Goal: Find contact information: Find contact information

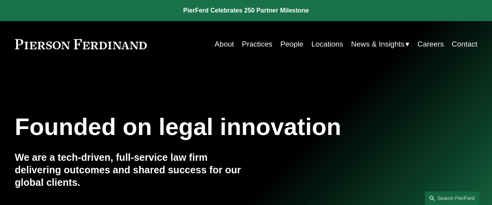
click at [291, 44] on link "People" at bounding box center [291, 44] width 23 height 15
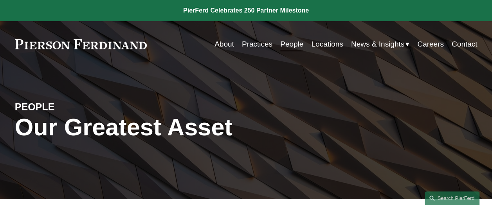
click at [214, 46] on link "About" at bounding box center [224, 44] width 20 height 15
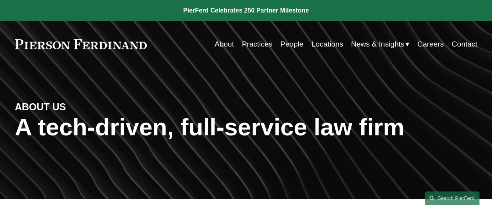
click at [284, 41] on link "People" at bounding box center [291, 44] width 23 height 15
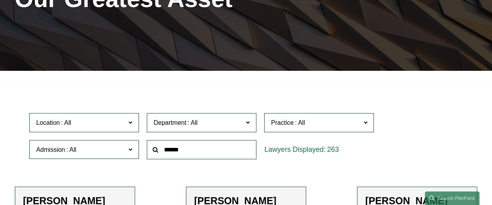
scroll to position [179, 0]
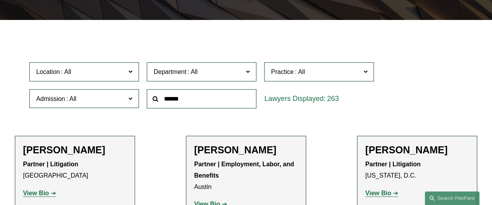
click at [122, 74] on span "Location" at bounding box center [81, 72] width 90 height 11
click at [129, 77] on span at bounding box center [130, 72] width 4 height 10
click at [128, 101] on label "Admission" at bounding box center [84, 98] width 110 height 19
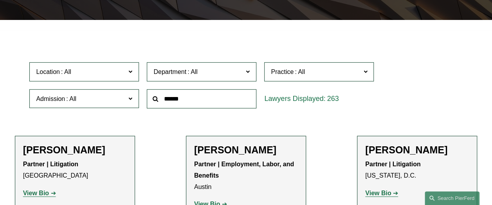
click at [240, 73] on span "Department" at bounding box center [198, 72] width 90 height 11
click at [349, 71] on span "Practice" at bounding box center [316, 72] width 90 height 11
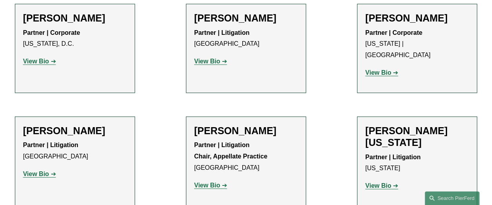
scroll to position [10157, 0]
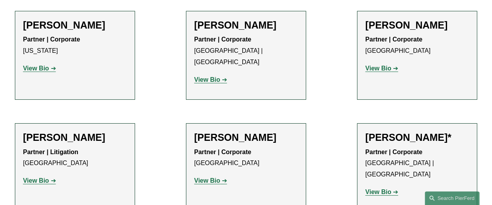
drag, startPoint x: 83, startPoint y: 180, endPoint x: 21, endPoint y: 183, distance: 62.7
copy p "Pierson Ferdinand LLP"
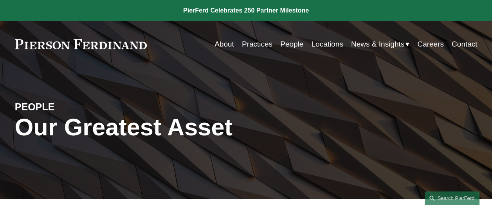
scroll to position [179, 0]
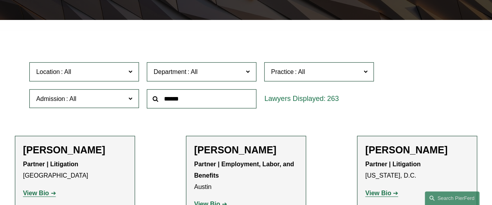
click at [248, 76] on span at bounding box center [248, 72] width 4 height 10
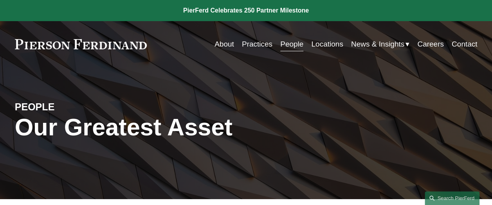
click at [326, 45] on link "Locations" at bounding box center [327, 44] width 32 height 15
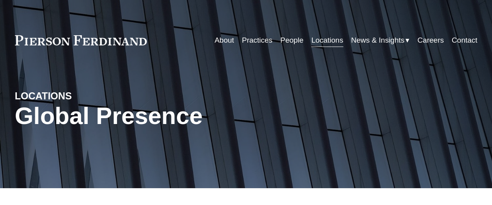
click at [247, 41] on link "Practices" at bounding box center [257, 40] width 31 height 15
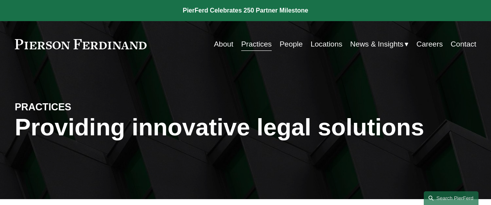
click at [282, 43] on link "People" at bounding box center [291, 44] width 23 height 15
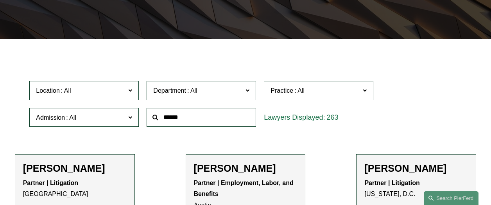
scroll to position [161, 0]
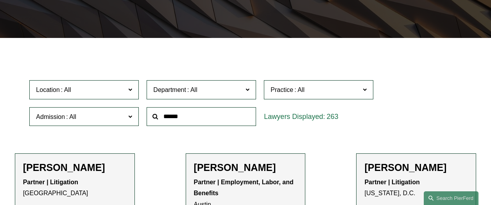
click at [196, 112] on input "text" at bounding box center [202, 116] width 110 height 19
paste input "**********"
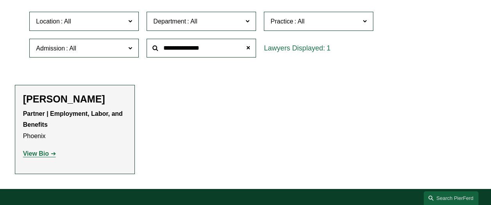
scroll to position [239, 0]
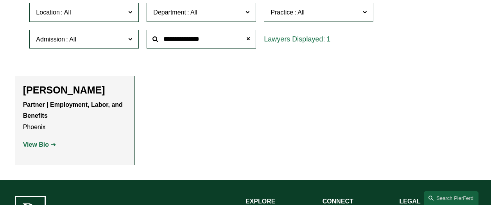
click at [38, 148] on strong "View Bio" at bounding box center [36, 144] width 26 height 7
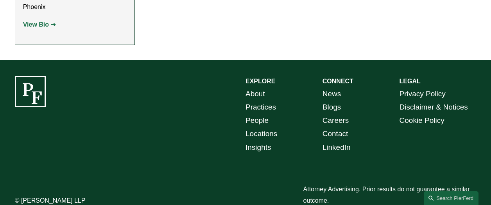
scroll to position [179, 0]
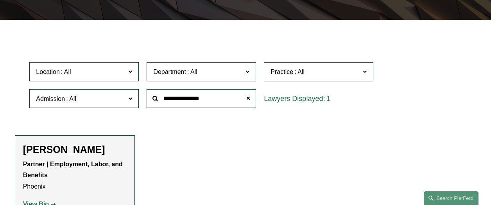
drag, startPoint x: 211, startPoint y: 103, endPoint x: 164, endPoint y: 103, distance: 47.7
click at [164, 103] on input "**********" at bounding box center [202, 98] width 110 height 19
paste input "*****"
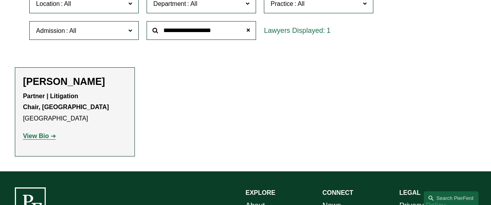
scroll to position [248, 0]
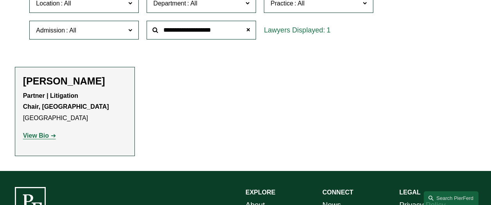
click at [33, 139] on strong "View Bio" at bounding box center [36, 135] width 26 height 7
drag, startPoint x: 211, startPoint y: 30, endPoint x: 162, endPoint y: 18, distance: 49.5
click at [162, 18] on div "**********" at bounding box center [201, 30] width 117 height 27
paste input "text"
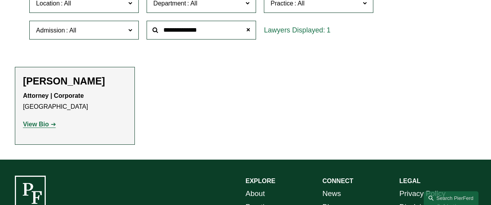
click at [47, 126] on strong "View Bio" at bounding box center [36, 124] width 26 height 7
drag, startPoint x: 214, startPoint y: 40, endPoint x: 164, endPoint y: 35, distance: 50.8
click at [164, 35] on input "**********" at bounding box center [202, 30] width 110 height 19
paste input "***"
type input "**********"
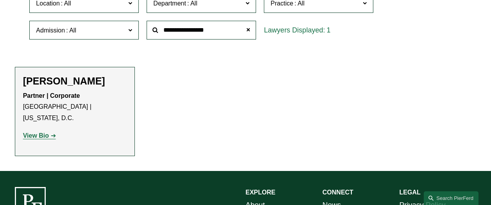
click at [49, 132] on link "View Bio" at bounding box center [39, 135] width 33 height 7
drag, startPoint x: 223, startPoint y: 38, endPoint x: 157, endPoint y: 37, distance: 66.5
click at [157, 37] on input "**********" at bounding box center [202, 30] width 110 height 19
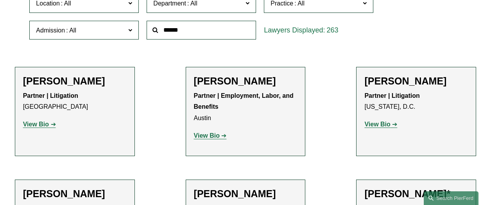
paste input "**********"
type input "**********"
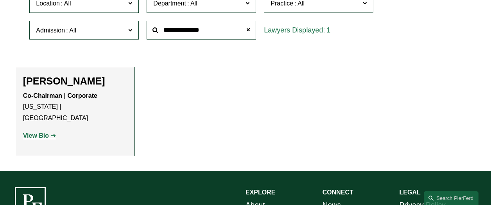
click at [44, 132] on strong "View Bio" at bounding box center [36, 135] width 26 height 7
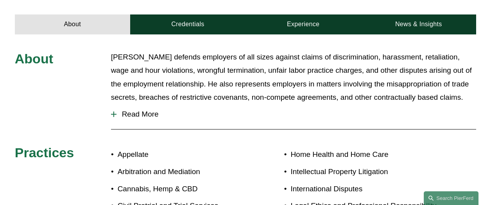
scroll to position [278, 0]
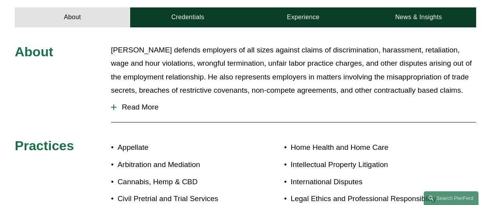
click at [137, 103] on span "Read More" at bounding box center [297, 107] width 360 height 9
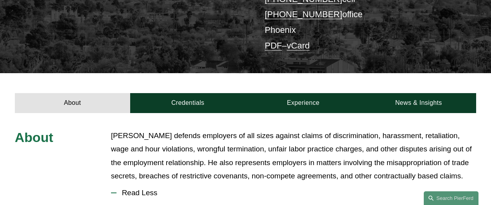
scroll to position [0, 0]
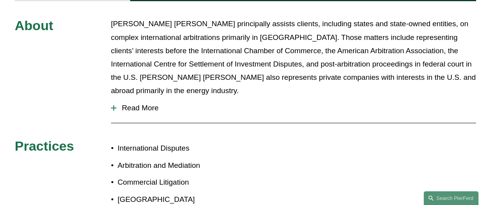
scroll to position [344, 0]
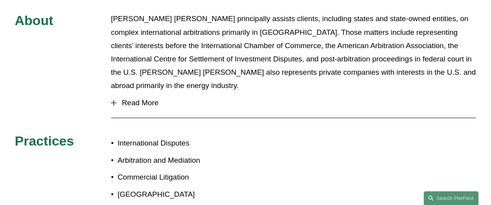
click at [117, 99] on span "Read More" at bounding box center [297, 103] width 360 height 9
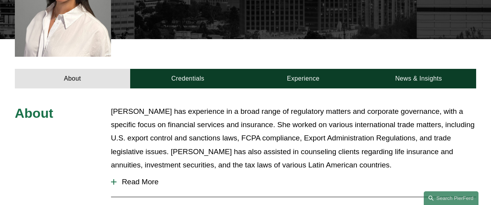
scroll to position [261, 0]
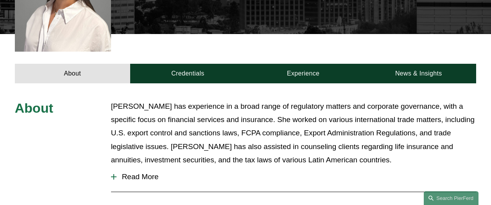
click at [120, 168] on button "Read More" at bounding box center [294, 177] width 366 height 20
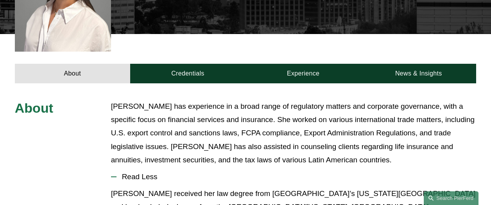
scroll to position [268, 0]
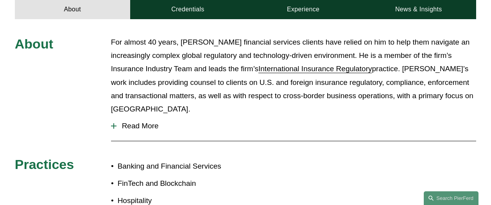
scroll to position [329, 0]
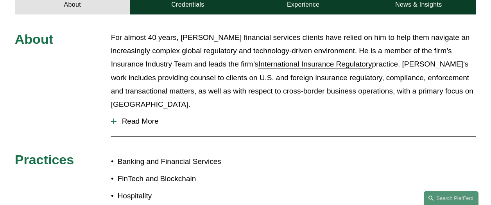
click at [157, 117] on span "Read More" at bounding box center [297, 121] width 360 height 9
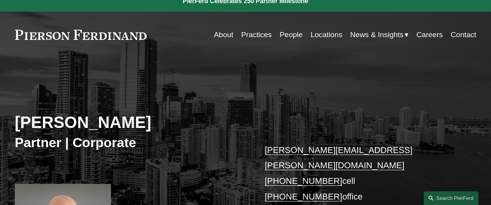
scroll to position [0, 0]
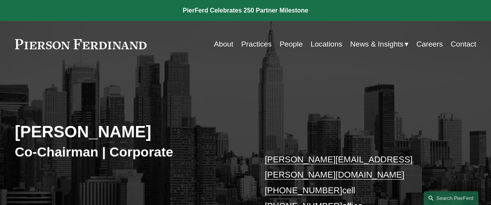
drag, startPoint x: 145, startPoint y: 130, endPoint x: 15, endPoint y: 121, distance: 130.2
click at [15, 121] on div "[PERSON_NAME] Co-Chairman | Corporate [PERSON_NAME][EMAIL_ADDRESS][PERSON_NAME]…" at bounding box center [245, 173] width 491 height 182
copy h2 "[PERSON_NAME]"
click at [252, 44] on link "Practices" at bounding box center [256, 44] width 31 height 15
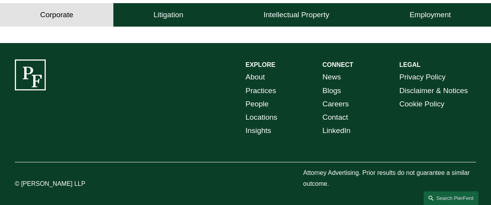
scroll to position [598, 0]
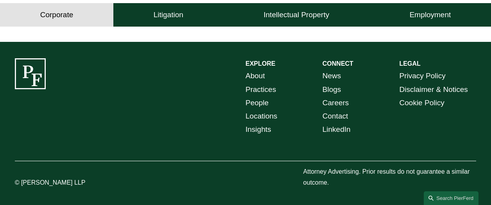
drag, startPoint x: 45, startPoint y: 180, endPoint x: 101, endPoint y: 176, distance: 56.1
click at [101, 176] on div "© [PERSON_NAME] LLP" at bounding box center [63, 177] width 96 height 23
copy p "Ferdinand LLP"
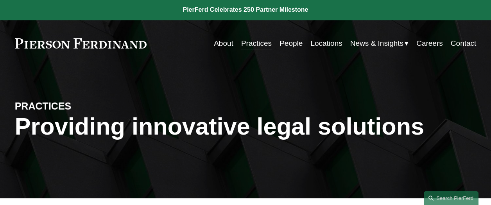
scroll to position [0, 0]
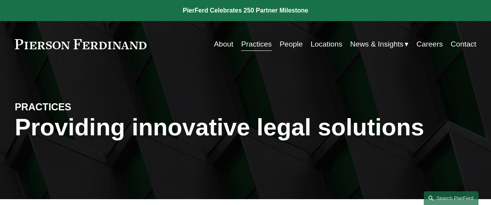
click at [287, 41] on link "People" at bounding box center [291, 44] width 23 height 15
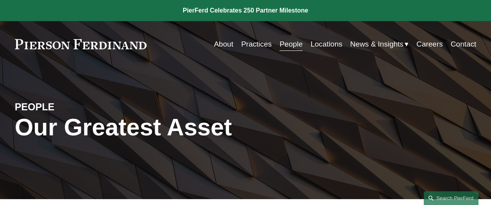
scroll to position [179, 0]
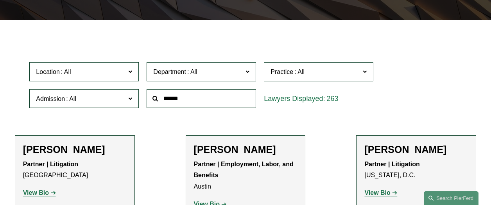
click at [196, 101] on input "text" at bounding box center [202, 98] width 110 height 19
paste input "**********"
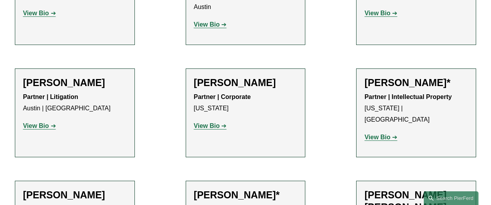
type input "**********"
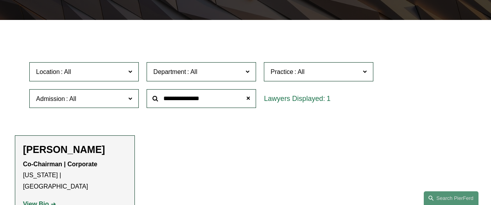
click at [49, 201] on strong "View Bio" at bounding box center [36, 204] width 26 height 7
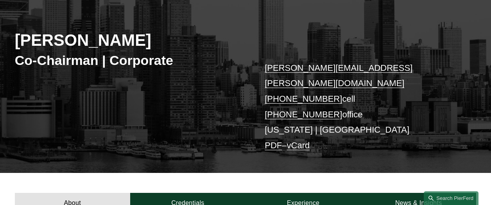
scroll to position [85, 0]
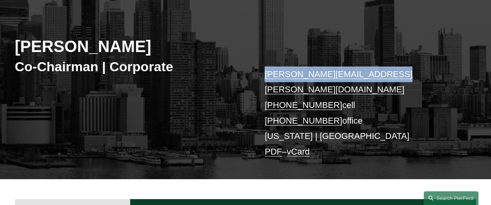
drag, startPoint x: 251, startPoint y: 77, endPoint x: 388, endPoint y: 69, distance: 136.8
click at [388, 69] on div "[PERSON_NAME] Co-Chairman | Corporate [PERSON_NAME][EMAIL_ADDRESS][PERSON_NAME]…" at bounding box center [245, 88] width 491 height 182
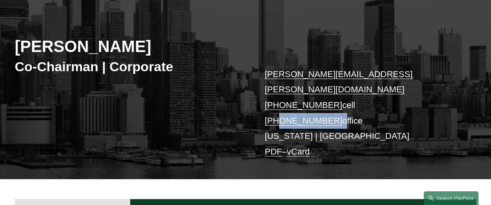
drag, startPoint x: 320, startPoint y: 105, endPoint x: 279, endPoint y: 112, distance: 42.5
click at [279, 112] on p "michael.pierson@pierferd.com +1.202.445.3779 cell +1.332.236.8074 office New Yo…" at bounding box center [361, 113] width 193 height 93
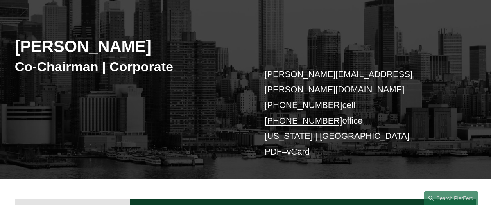
click at [339, 139] on p "michael.pierson@pierferd.com +1.202.445.3779 cell +1.332.236.8074 office New Yo…" at bounding box center [361, 113] width 193 height 93
drag, startPoint x: 138, startPoint y: 49, endPoint x: 13, endPoint y: 32, distance: 125.6
click at [13, 32] on div "Michael Pierson Co-Chairman | Corporate michael.pierson@pierferd.com +1.202.445…" at bounding box center [245, 88] width 491 height 182
copy h2 "[PERSON_NAME]"
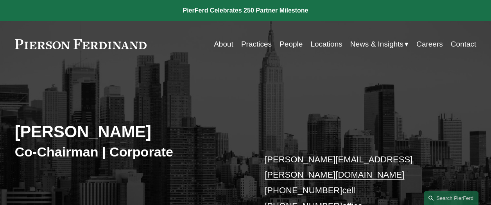
scroll to position [0, 0]
click at [321, 45] on link "Locations" at bounding box center [327, 44] width 32 height 15
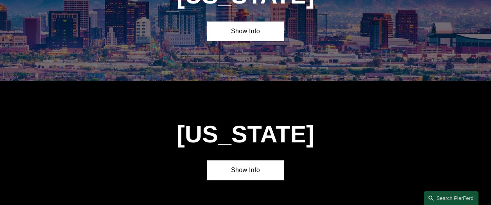
scroll to position [184, 0]
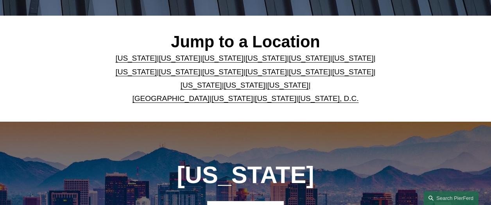
click at [289, 76] on link "New York" at bounding box center [309, 72] width 41 height 8
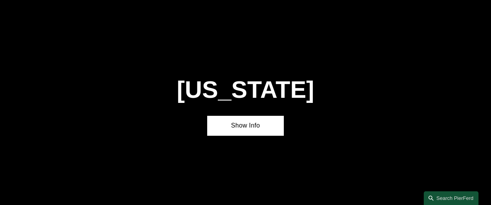
scroll to position [1715, 0]
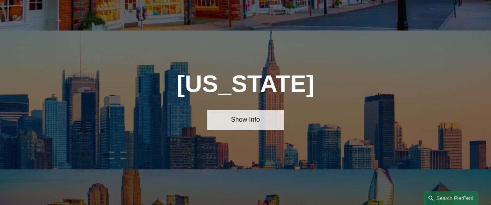
click at [254, 110] on link "Show Info" at bounding box center [245, 120] width 77 height 20
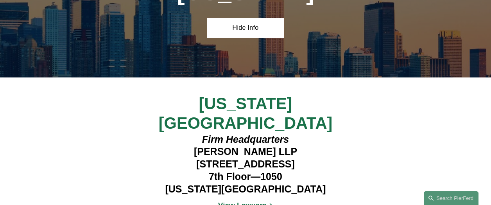
scroll to position [1807, 0]
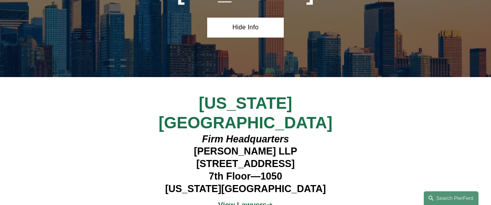
click at [262, 201] on strong "View Lawyers" at bounding box center [242, 205] width 49 height 8
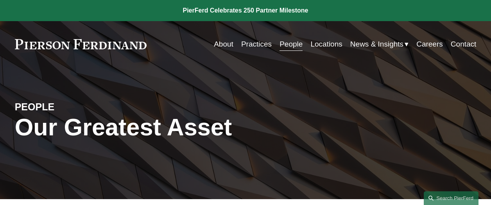
click at [461, 45] on link "Contact" at bounding box center [463, 44] width 25 height 15
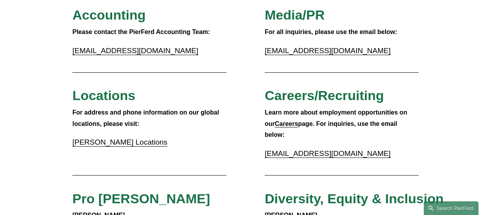
scroll to position [175, 0]
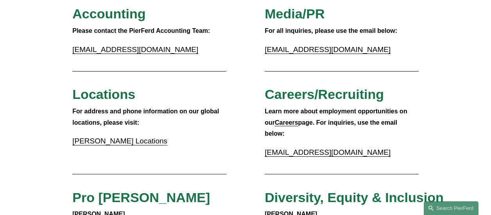
click at [134, 142] on link "[PERSON_NAME] Locations" at bounding box center [119, 141] width 95 height 8
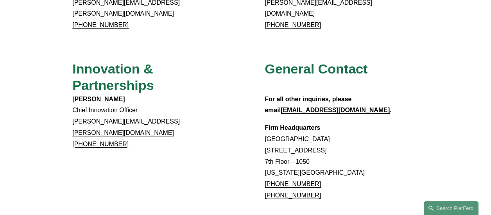
scroll to position [626, 0]
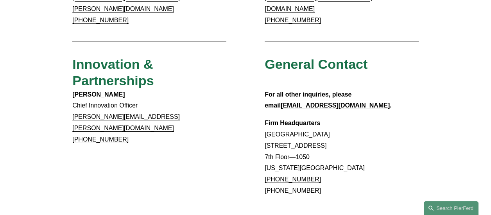
copy link "917.914.2279"
drag, startPoint x: 313, startPoint y: 151, endPoint x: 273, endPoint y: 156, distance: 40.2
click at [273, 156] on p "Firm Headquarters Rockefeller Center 1270 Avenue of the Americas 7th Floor—1050…" at bounding box center [342, 157] width 154 height 79
click at [411, 118] on p "Firm Headquarters Rockefeller Center 1270 Avenue of the Americas 7th Floor—1050…" at bounding box center [342, 157] width 154 height 79
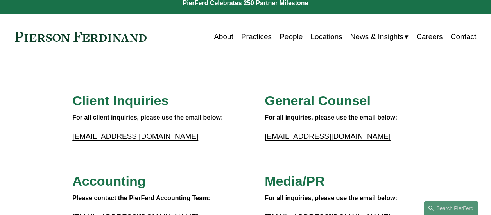
scroll to position [0, 0]
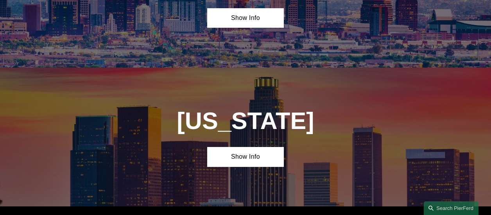
scroll to position [188, 0]
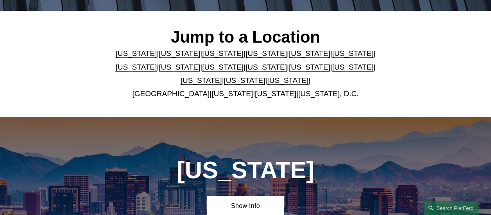
click at [289, 71] on link "[US_STATE]" at bounding box center [309, 67] width 41 height 8
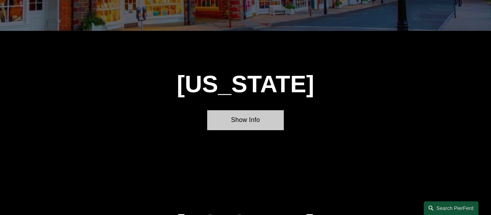
scroll to position [1715, 0]
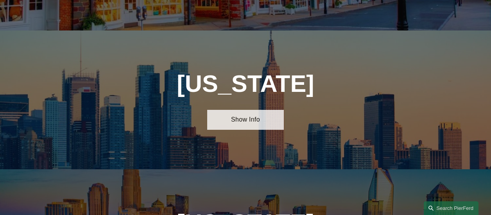
click at [239, 110] on link "Show Info" at bounding box center [245, 120] width 77 height 20
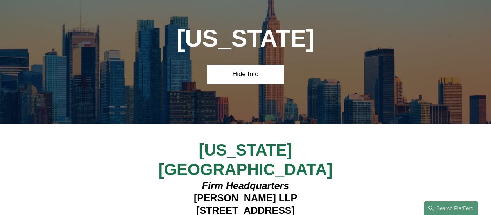
scroll to position [1766, 0]
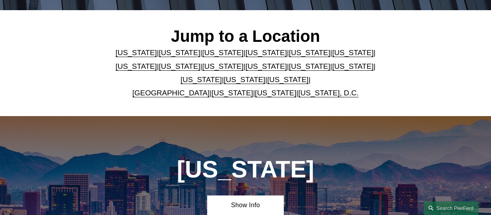
scroll to position [188, 0]
